Goal: Navigation & Orientation: Find specific page/section

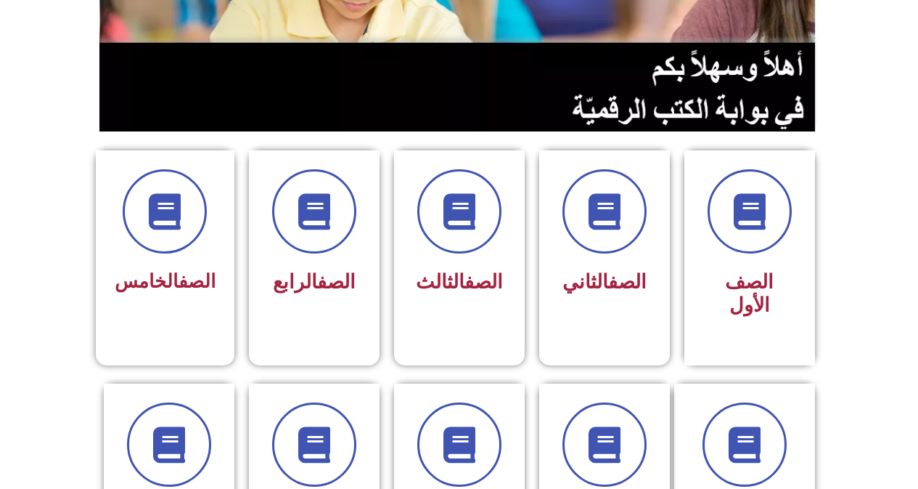
scroll to position [267, 0]
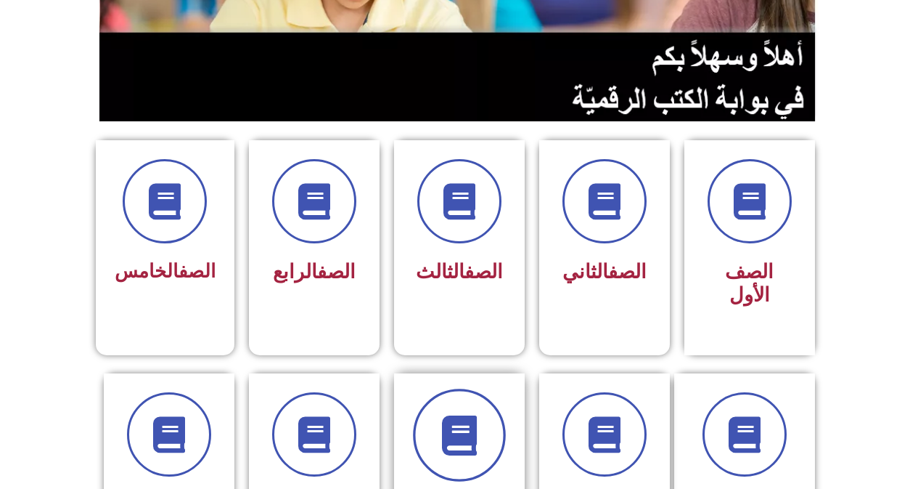
click at [461, 428] on icon at bounding box center [459, 434] width 40 height 40
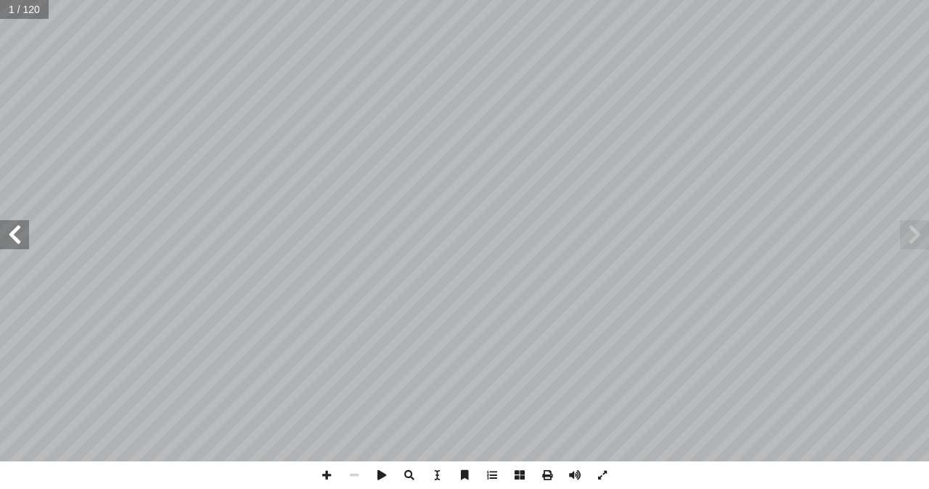
click at [12, 233] on span at bounding box center [14, 234] width 29 height 29
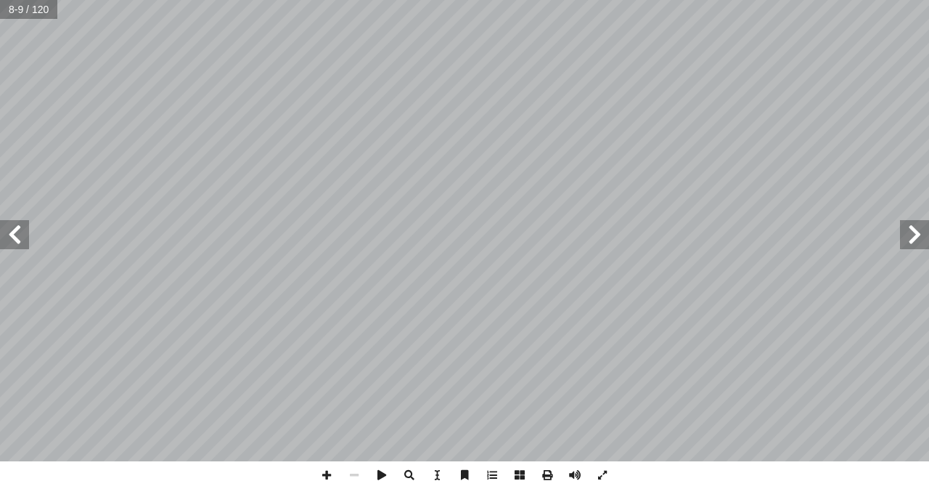
click at [12, 233] on span at bounding box center [14, 234] width 29 height 29
click at [331, 468] on span at bounding box center [327, 475] width 28 height 28
